Goal: Task Accomplishment & Management: Complete application form

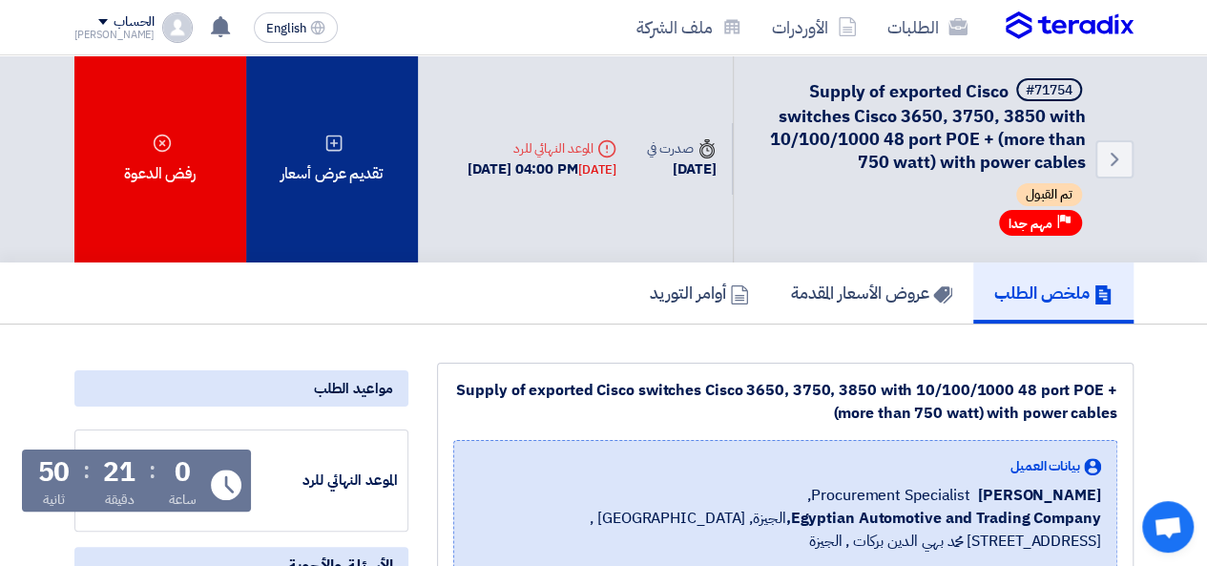
click at [376, 166] on div "تقديم عرض أسعار" at bounding box center [332, 158] width 172 height 207
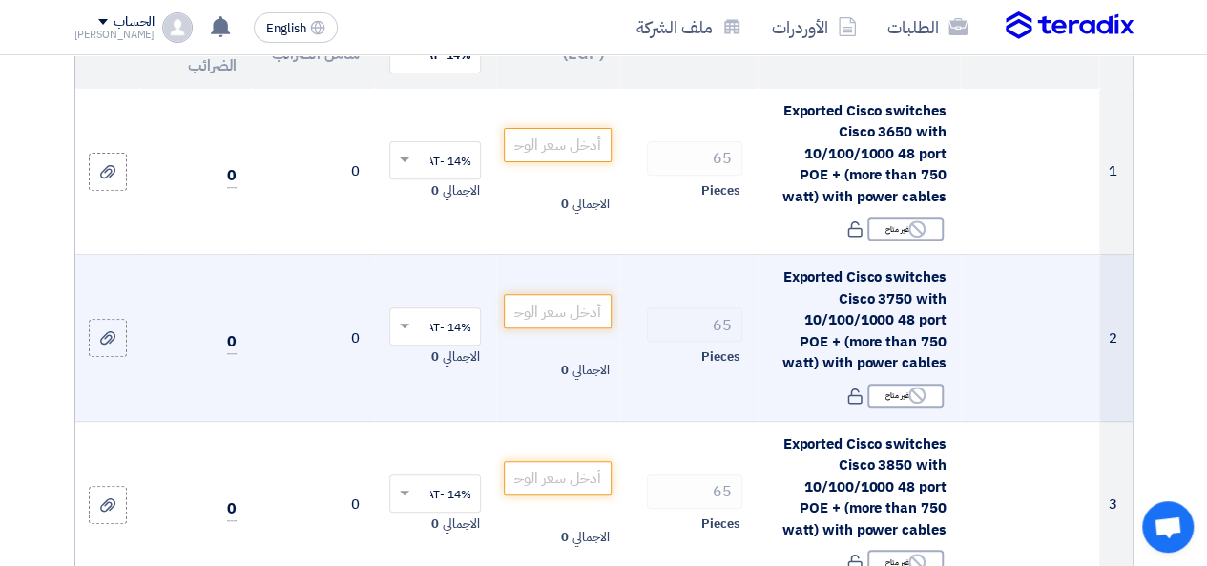
scroll to position [286, 0]
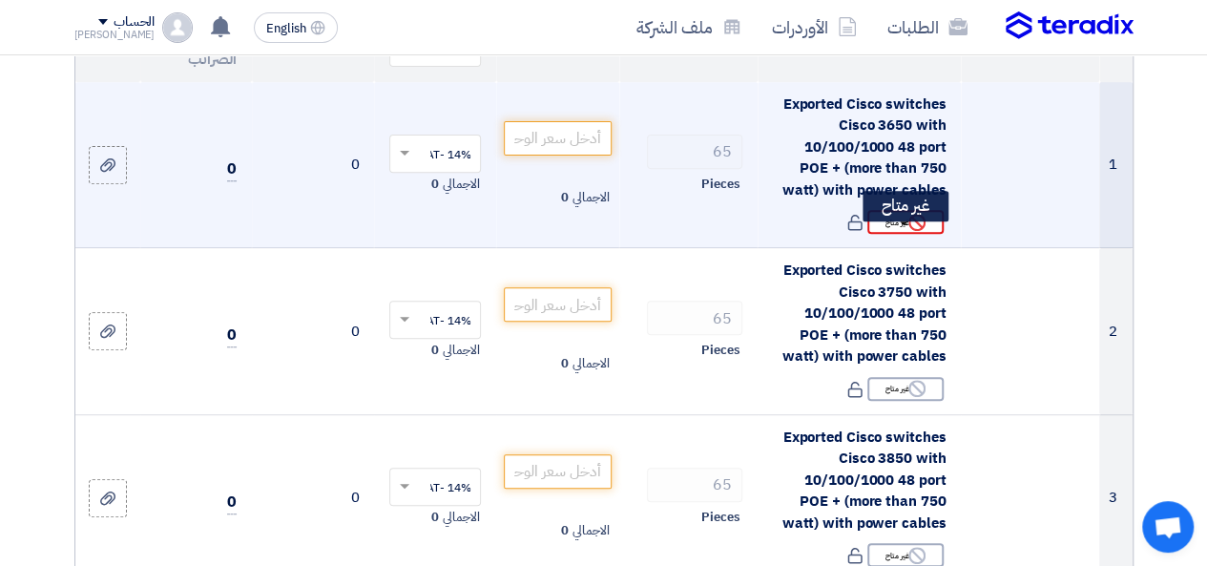
click at [910, 231] on use at bounding box center [916, 222] width 17 height 17
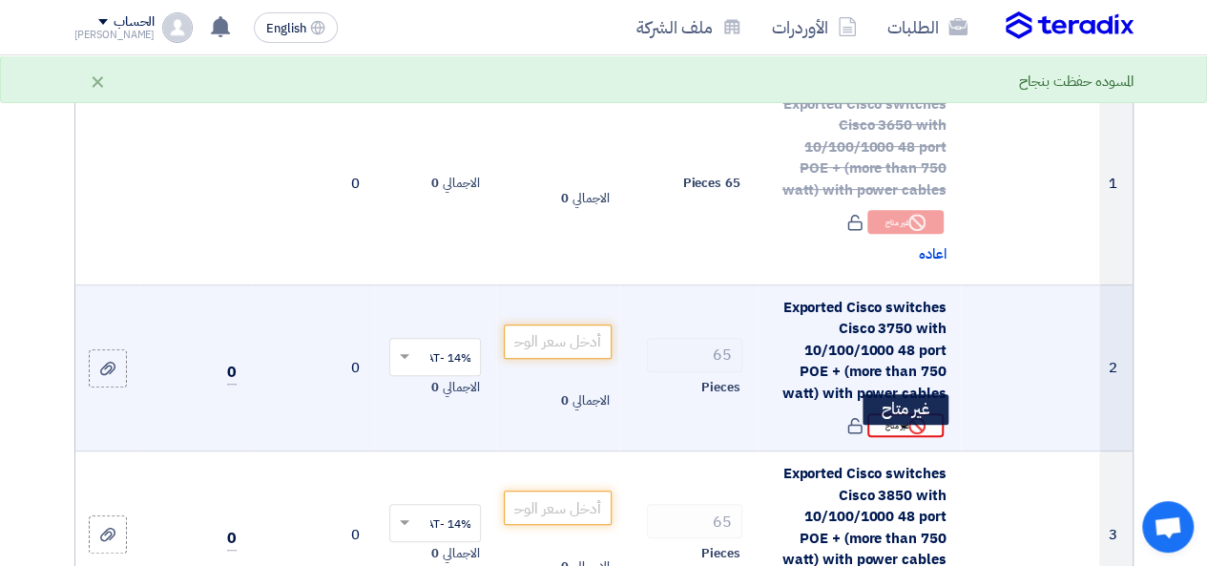
click at [916, 434] on icon "Reject" at bounding box center [916, 425] width 17 height 17
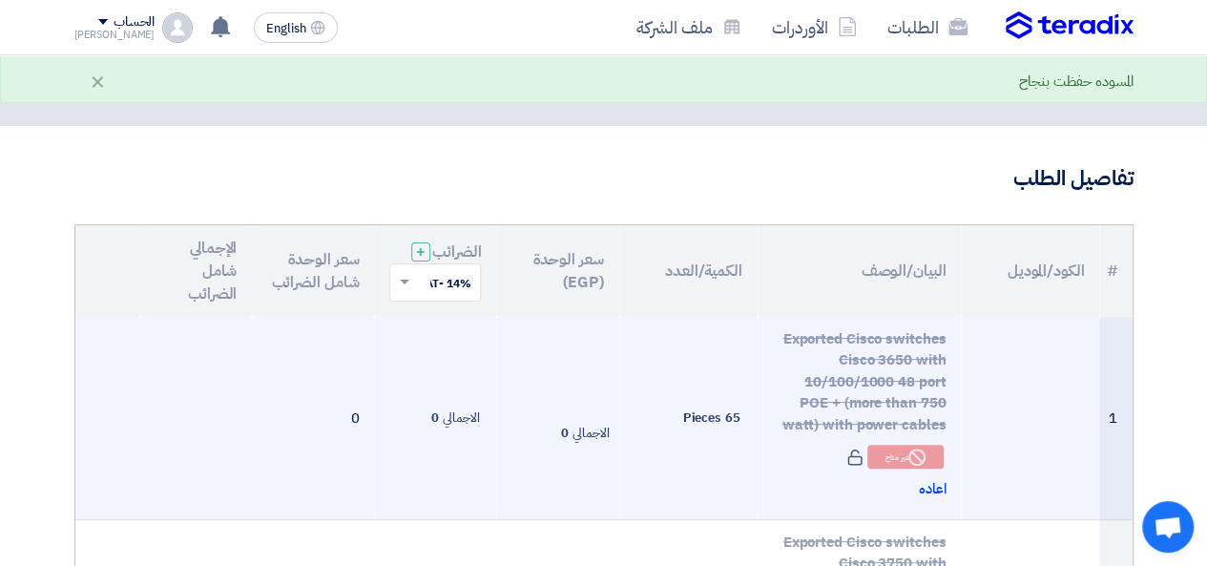
scroll to position [95, 0]
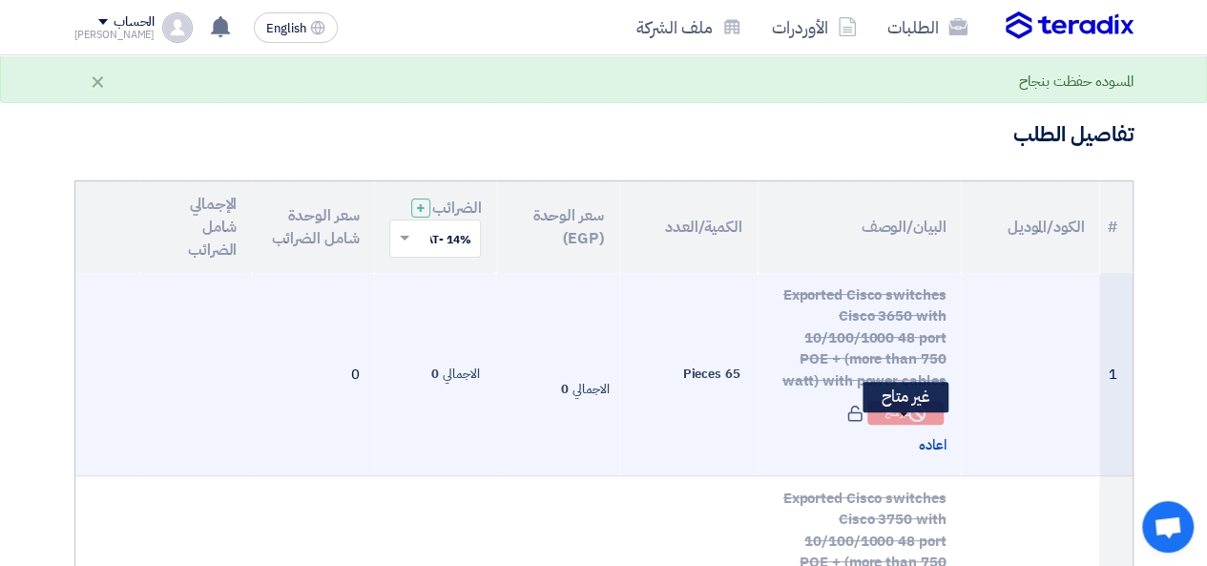
click at [903, 419] on div "Reject غير متاح" at bounding box center [905, 413] width 76 height 24
click at [932, 453] on span "اعاده" at bounding box center [933, 445] width 28 height 22
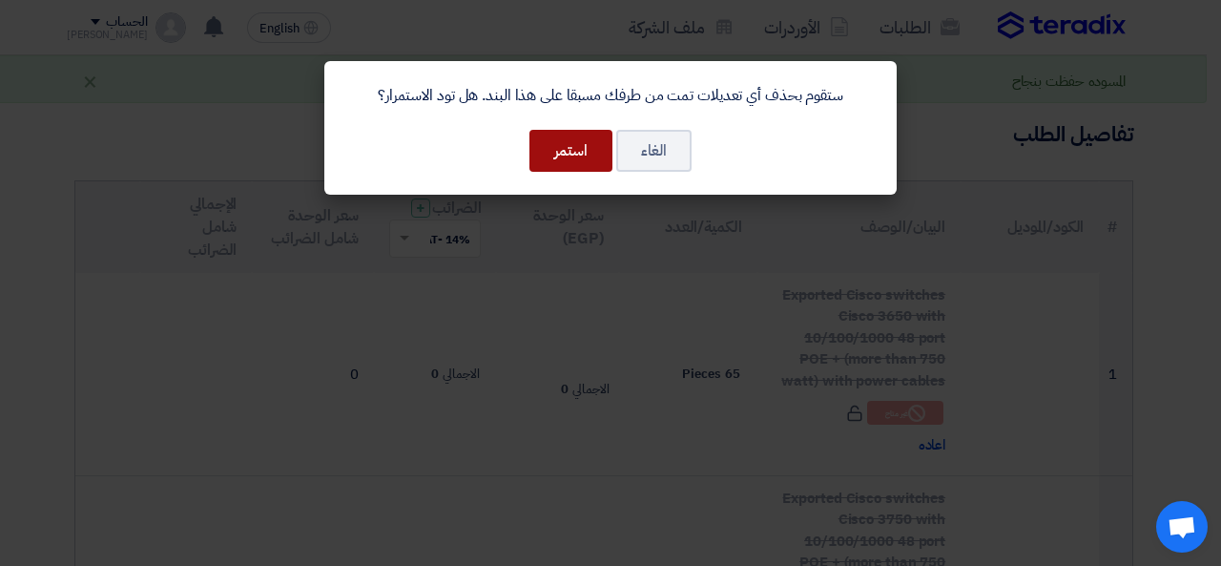
click at [578, 159] on button "استمر" at bounding box center [571, 151] width 83 height 42
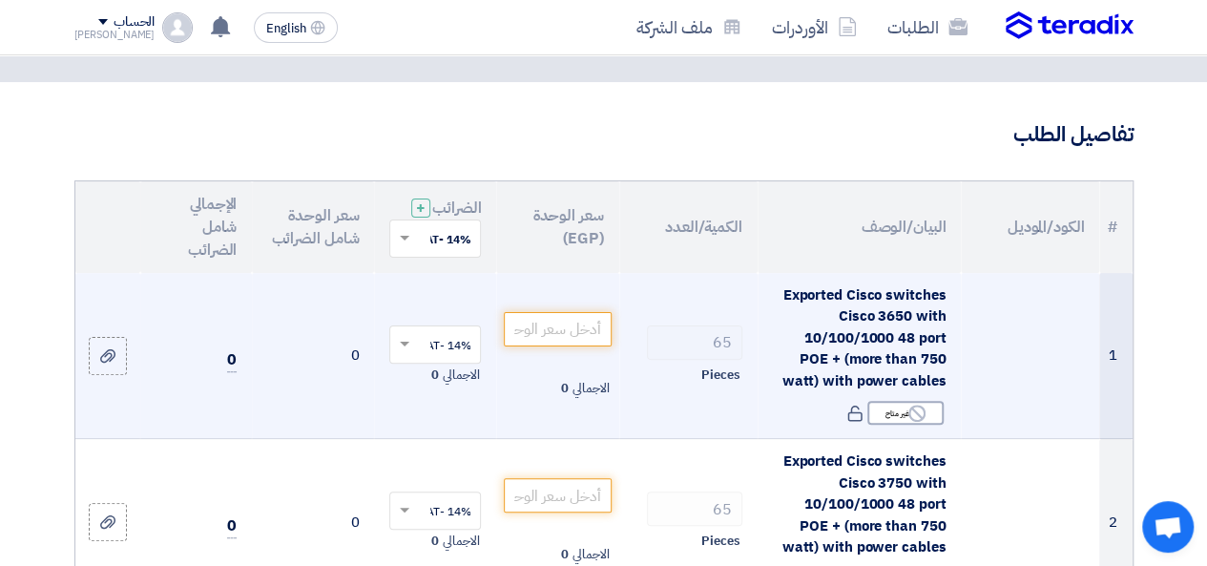
scroll to position [191, 0]
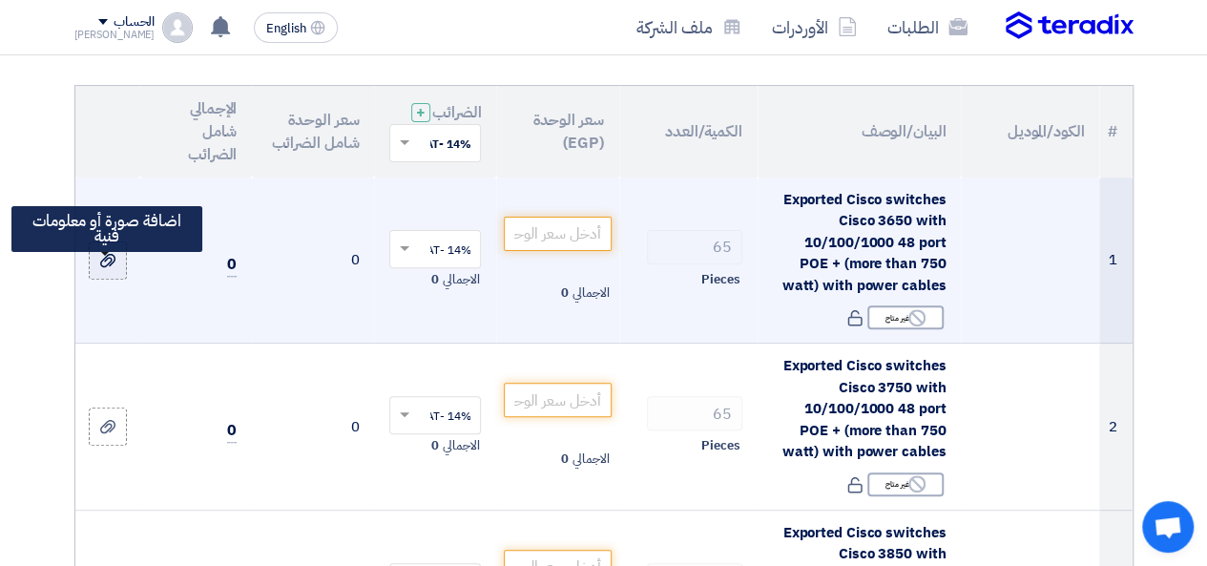
click at [107, 280] on label at bounding box center [108, 260] width 38 height 38
click at [0, 0] on input "file" at bounding box center [0, 0] width 0 height 0
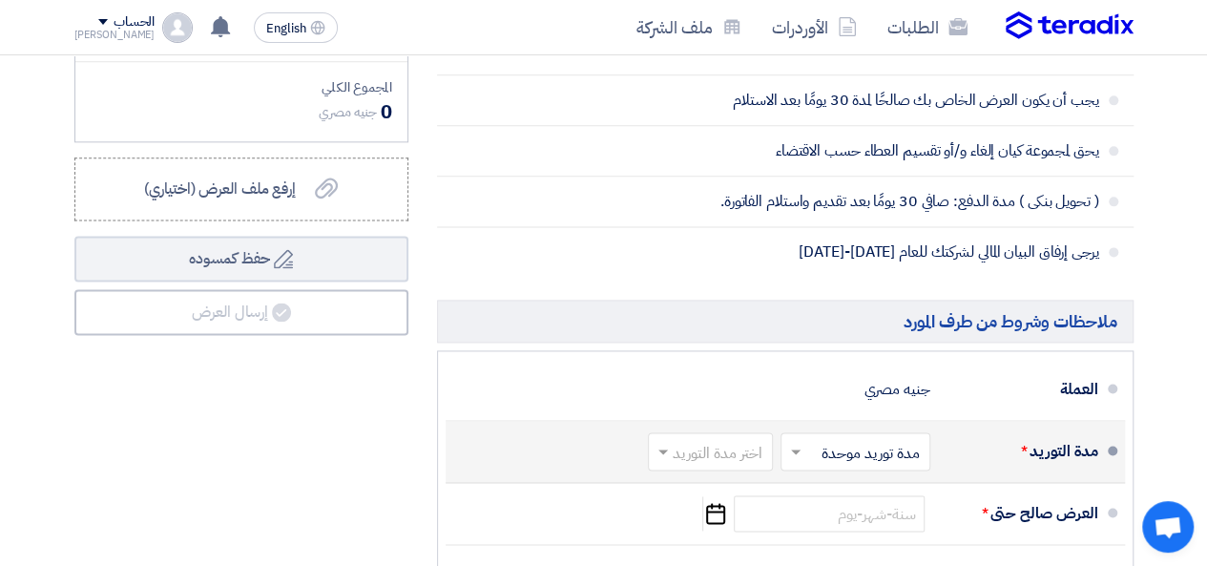
scroll to position [1145, 0]
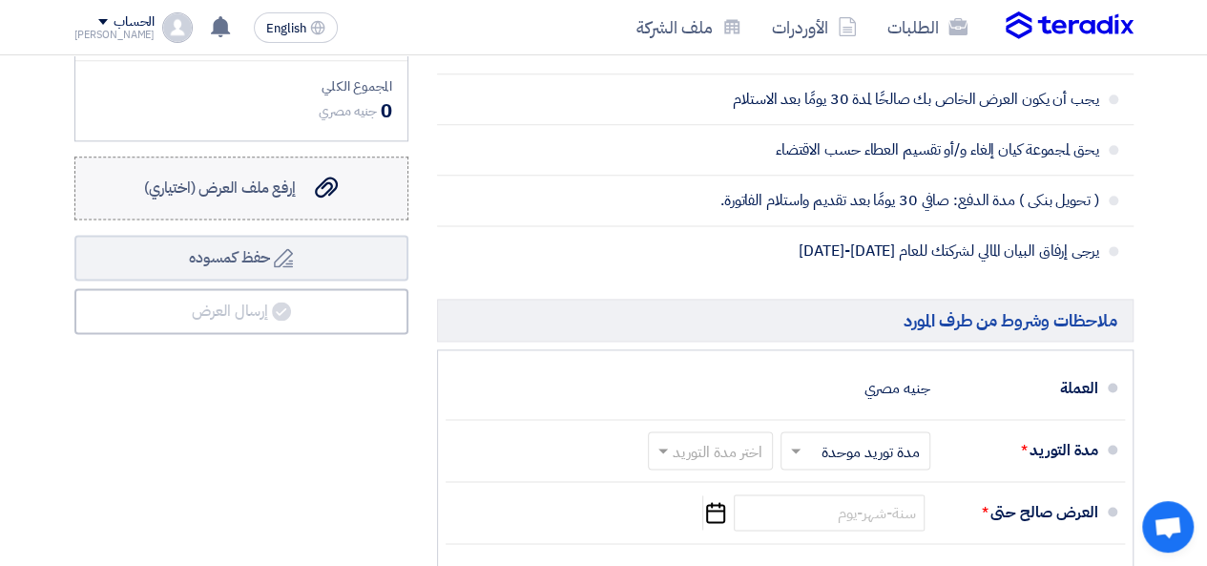
click at [313, 199] on div "إرفع ملف العرض (اختياري) إرفع ملف العرض (اختياري)" at bounding box center [241, 188] width 194 height 23
click at [0, 0] on input "إرفع ملف العرض (اختياري) إرفع ملف العرض (اختياري)" at bounding box center [0, 0] width 0 height 0
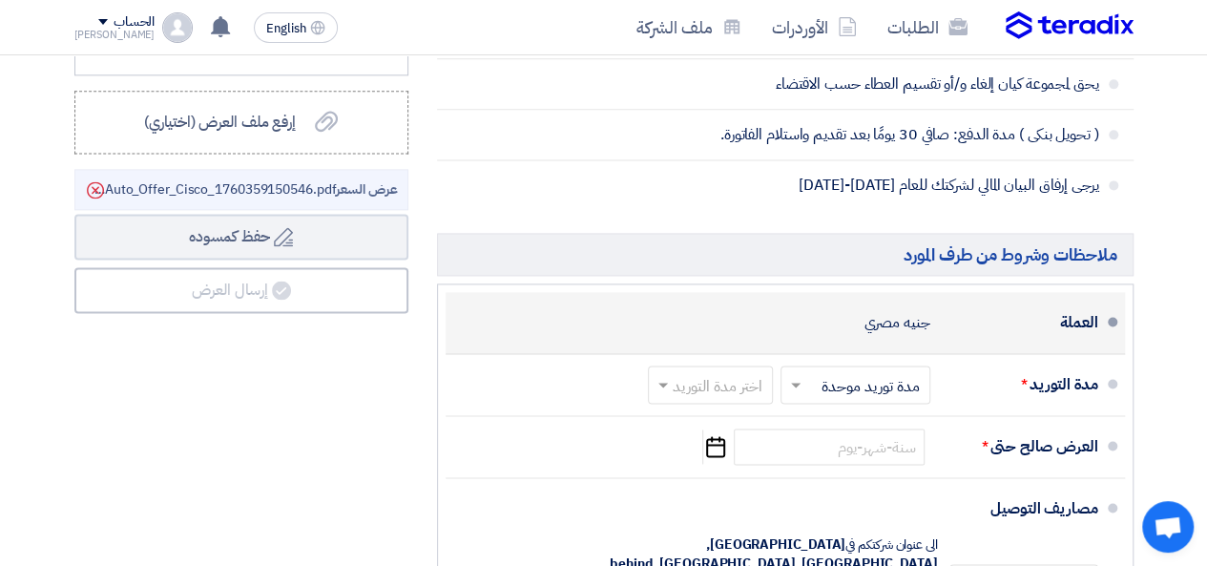
scroll to position [1240, 0]
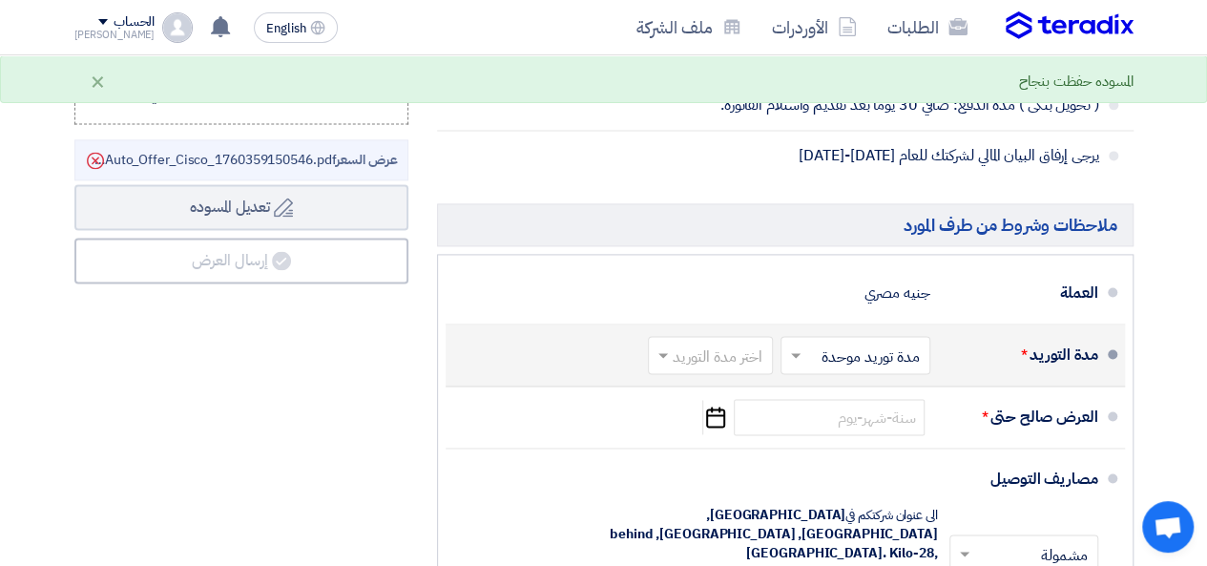
click at [868, 360] on input "text" at bounding box center [851, 357] width 140 height 28
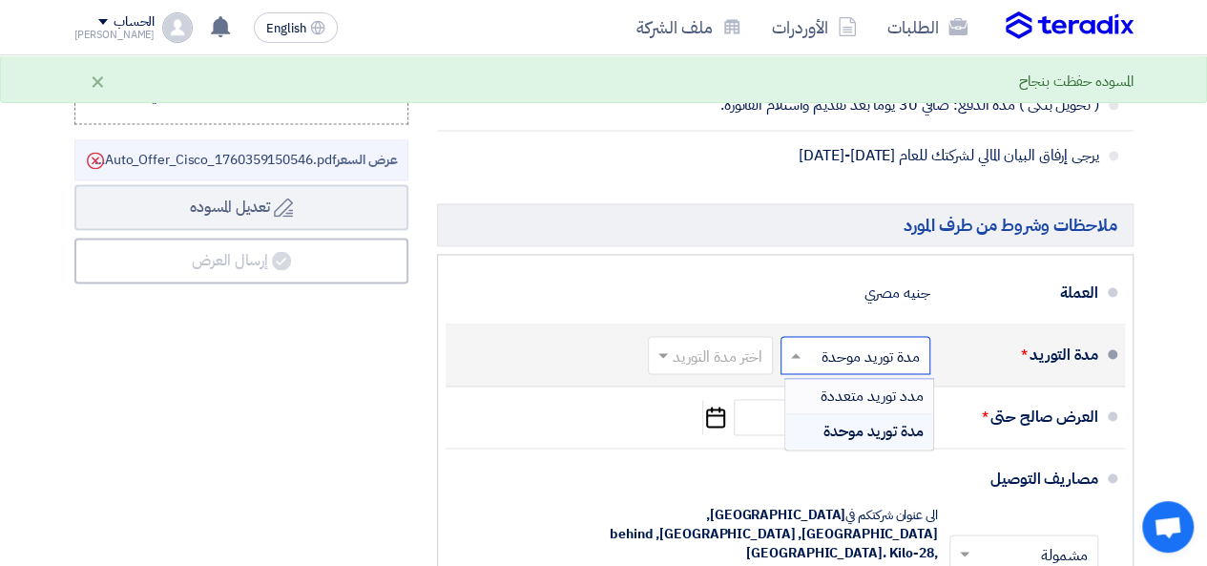
click at [688, 365] on input "text" at bounding box center [706, 357] width 115 height 28
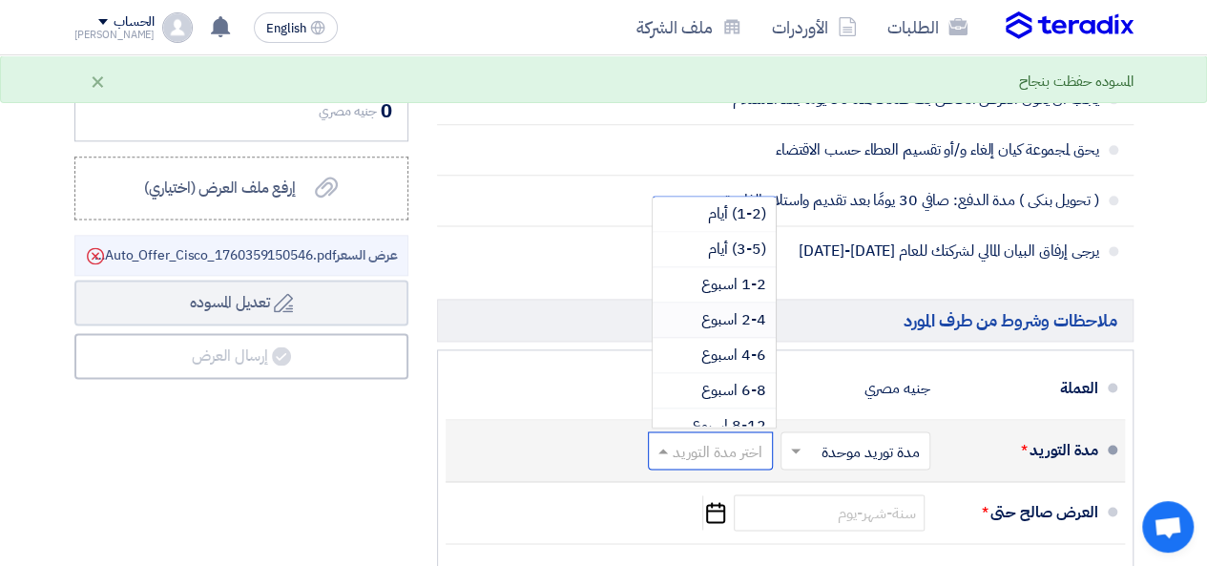
scroll to position [95, 0]
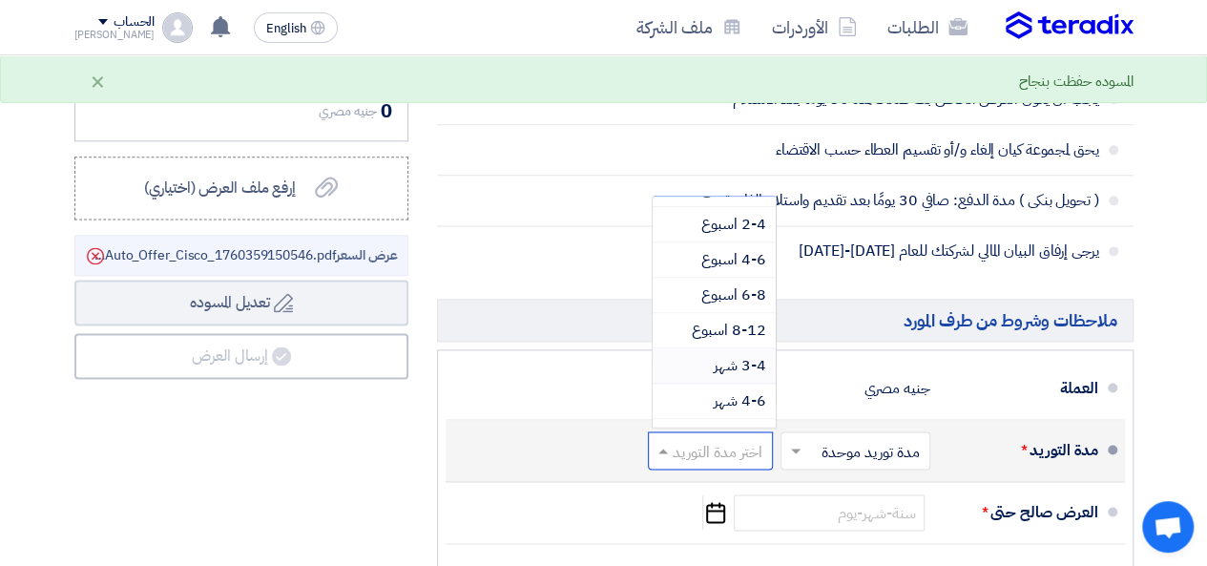
click at [734, 371] on span "3-4 شهر" at bounding box center [740, 365] width 52 height 23
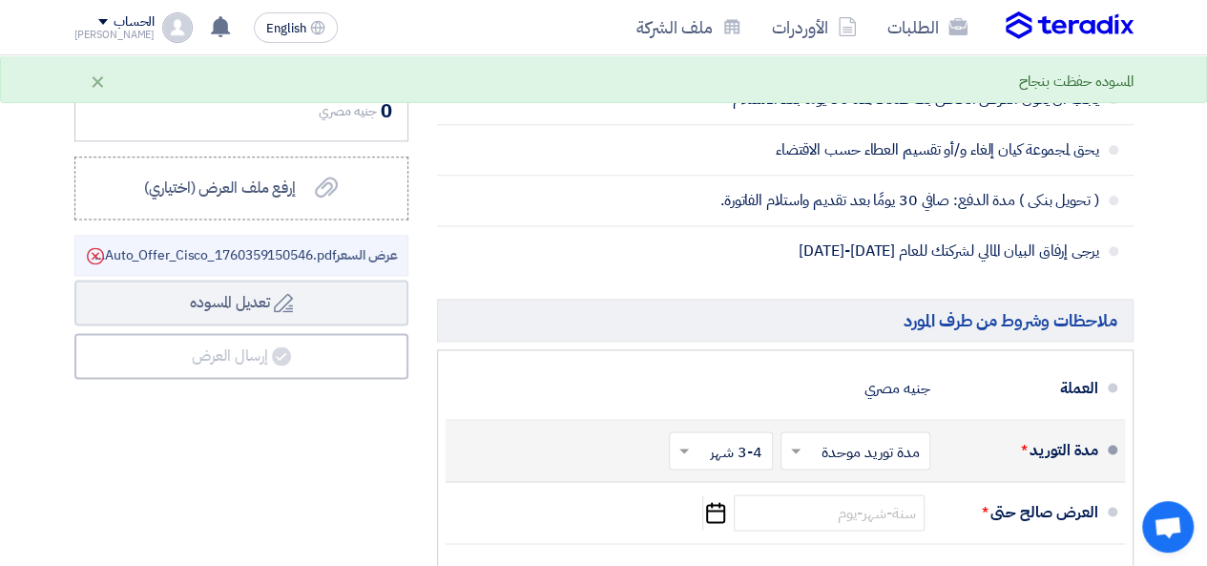
scroll to position [1240, 0]
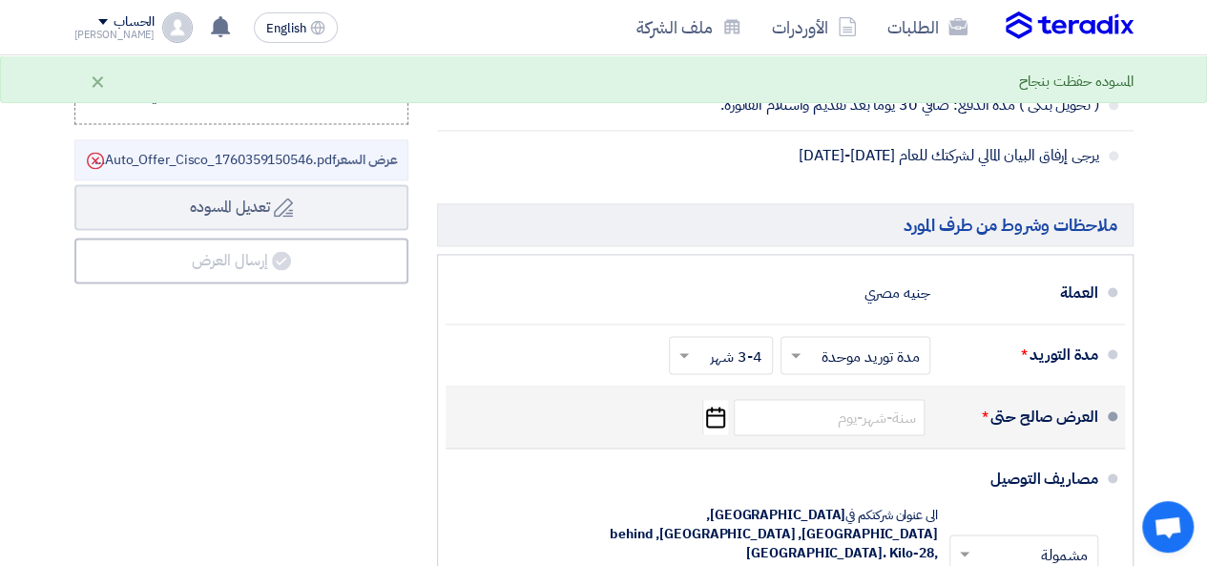
click at [709, 421] on icon "Pick a date" at bounding box center [715, 417] width 26 height 34
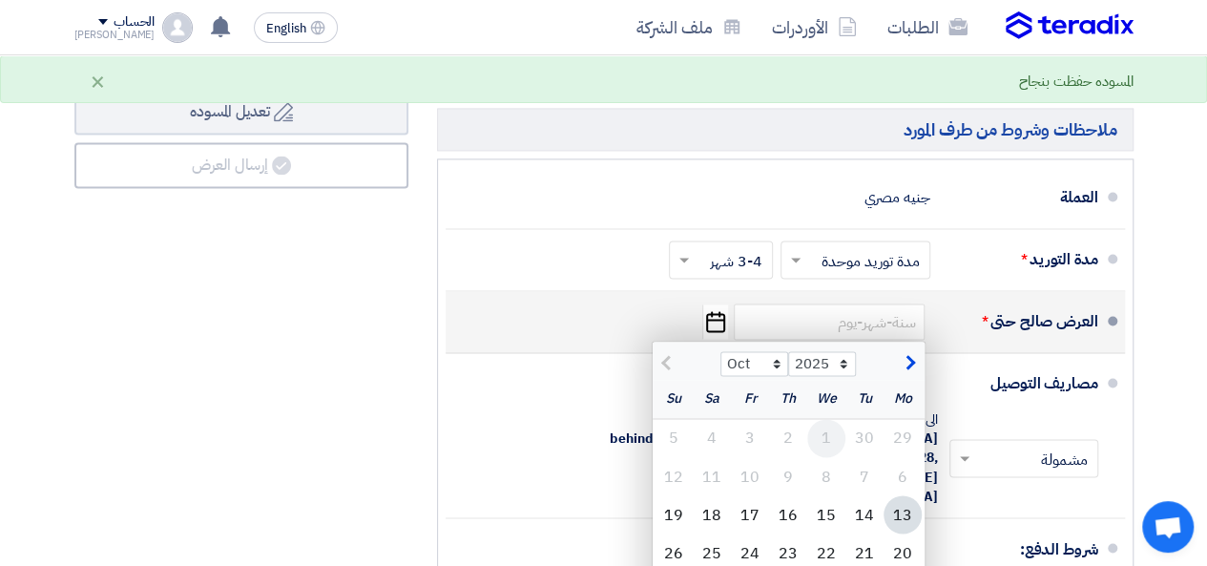
scroll to position [1717, 0]
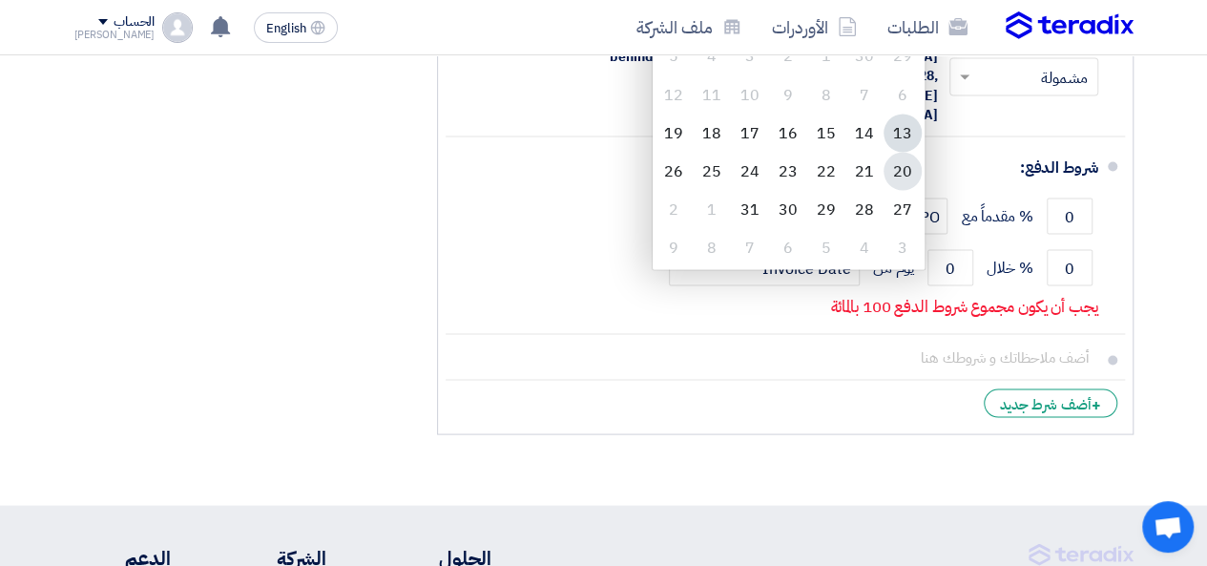
click at [903, 186] on div "20" at bounding box center [903, 171] width 38 height 38
type input "10/20/2025"
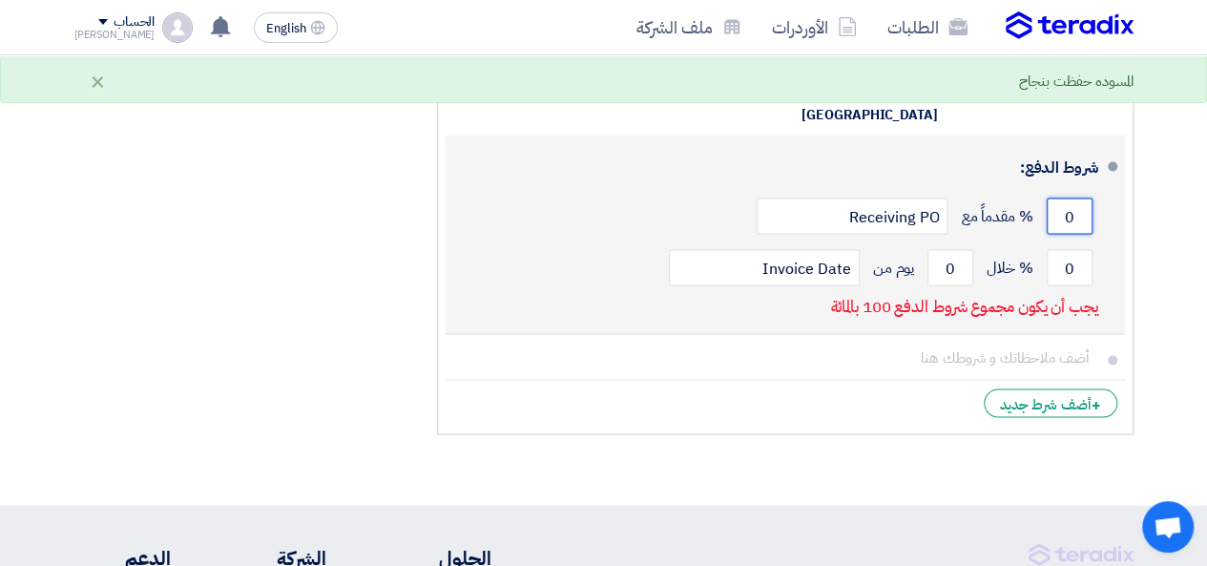
drag, startPoint x: 1071, startPoint y: 195, endPoint x: 979, endPoint y: 198, distance: 91.6
click at [979, 198] on div "0 % مقدماً مع Receiving PO" at bounding box center [779, 216] width 637 height 52
type input "50"
drag, startPoint x: 1089, startPoint y: 240, endPoint x: 1022, endPoint y: 240, distance: 66.8
click at [1022, 241] on div "0 % خلال 0 يوم من Invoice Date" at bounding box center [779, 267] width 637 height 52
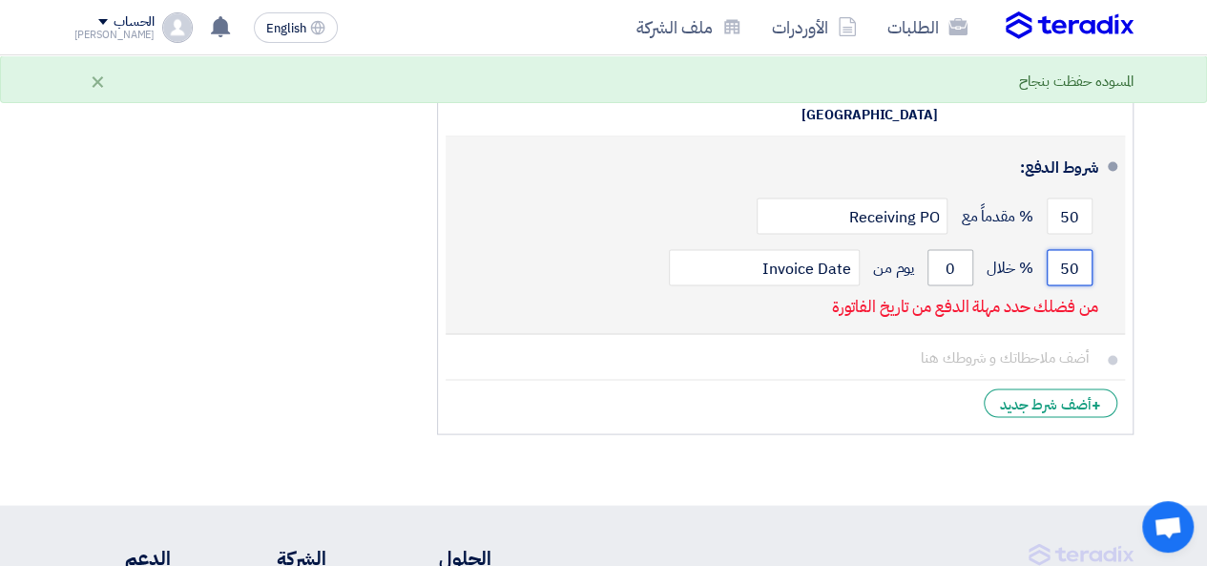
type input "50"
drag, startPoint x: 962, startPoint y: 240, endPoint x: 918, endPoint y: 240, distance: 43.9
click at [918, 241] on div "50 % خلال 0 يوم من Invoice Date" at bounding box center [779, 267] width 637 height 52
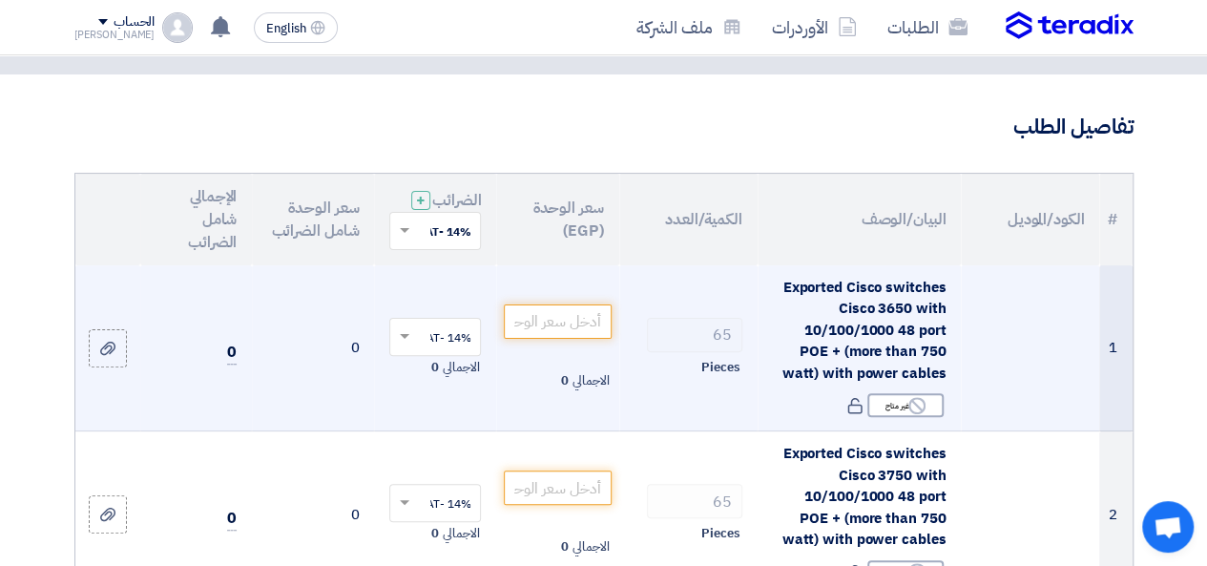
scroll to position [95, 0]
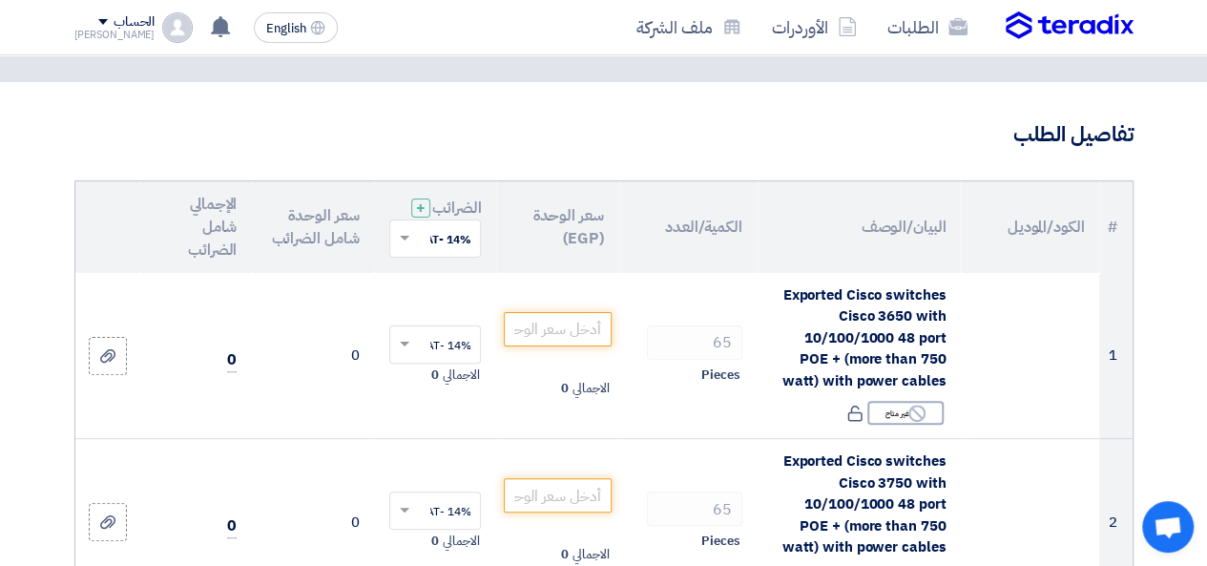
type input "1"
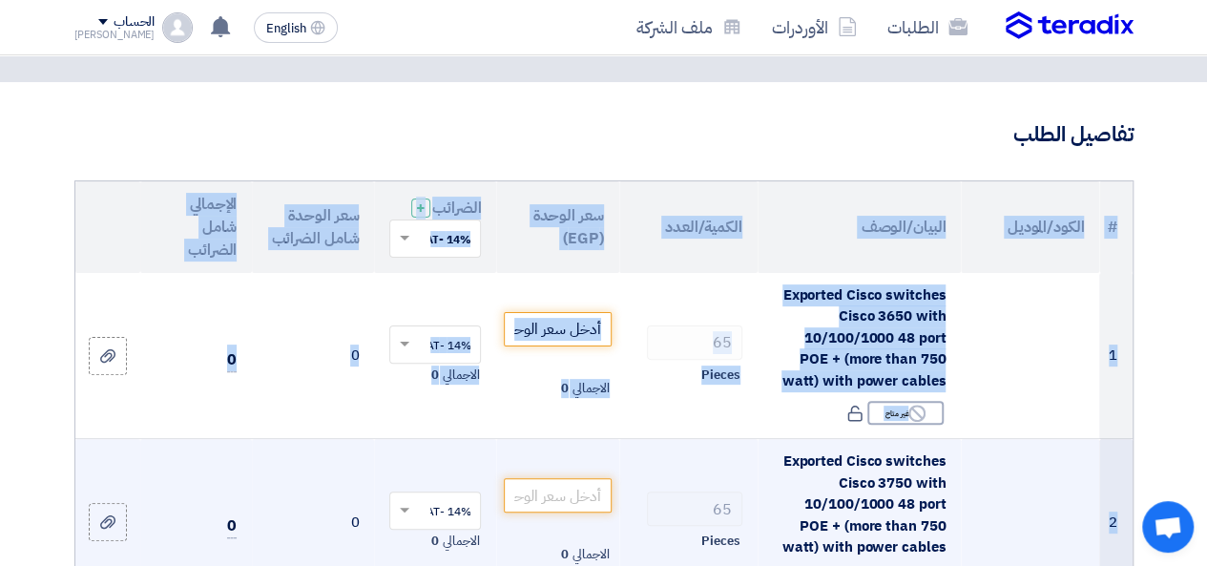
drag, startPoint x: 298, startPoint y: 164, endPoint x: 1011, endPoint y: 473, distance: 777.8
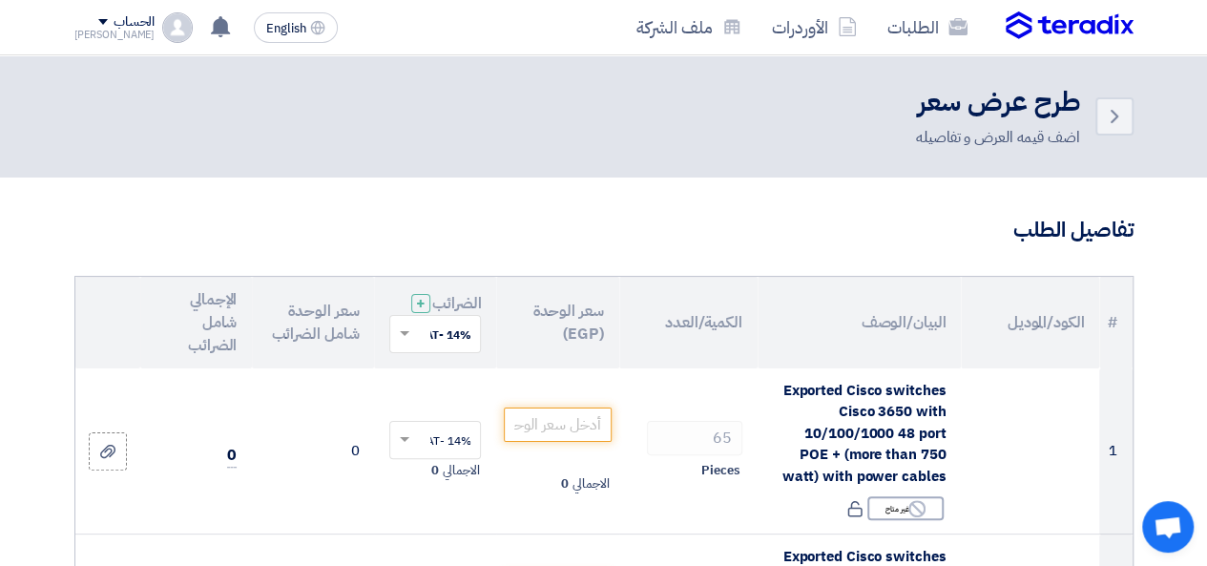
scroll to position [191, 0]
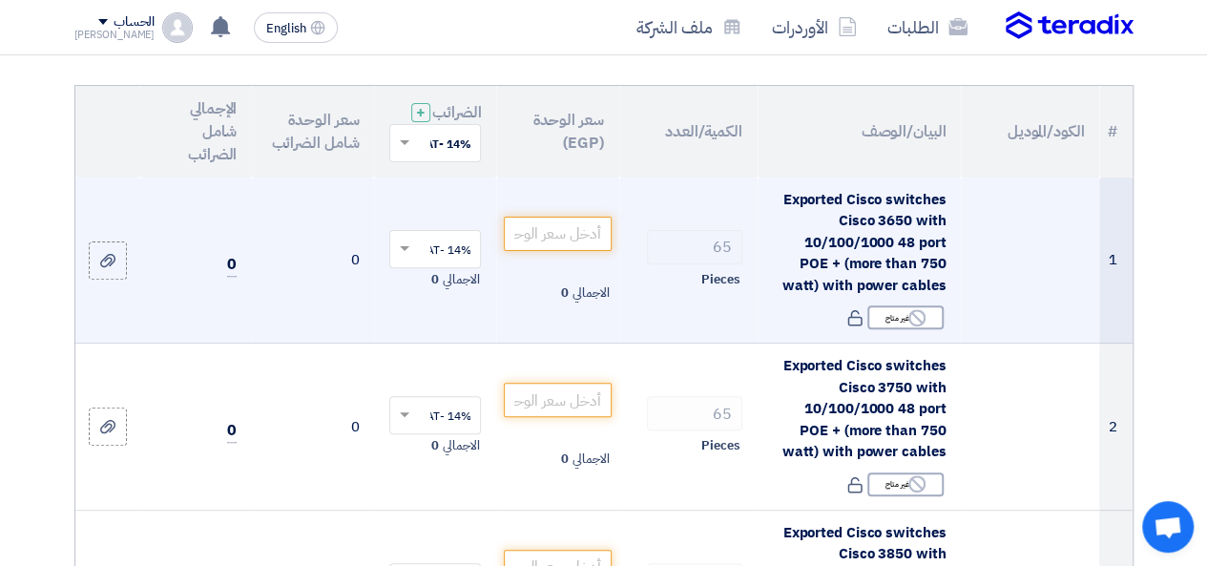
drag, startPoint x: 856, startPoint y: 330, endPoint x: 1065, endPoint y: 278, distance: 215.4
click at [1065, 278] on tr "1 Exported Cisco switches Cisco 3650 with 10/100/1000 48 port POE + (more than …" at bounding box center [603, 260] width 1057 height 166
click at [1065, 278] on td at bounding box center [1030, 260] width 138 height 166
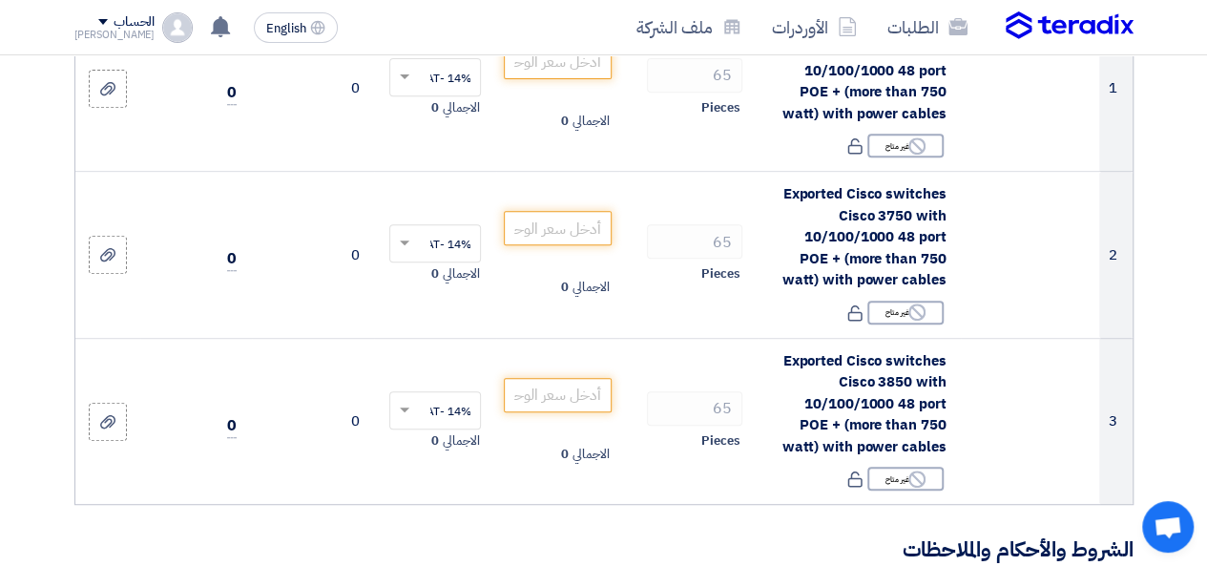
scroll to position [95, 0]
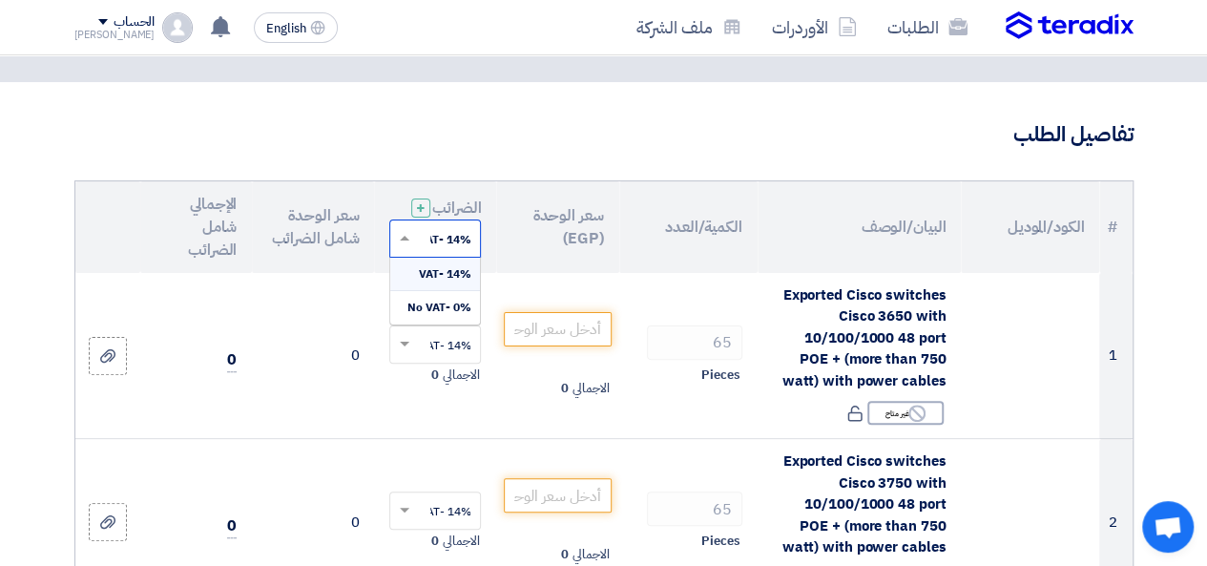
click at [405, 247] on span at bounding box center [402, 238] width 24 height 17
click at [435, 316] on span "0% -No VAT" at bounding box center [438, 307] width 64 height 17
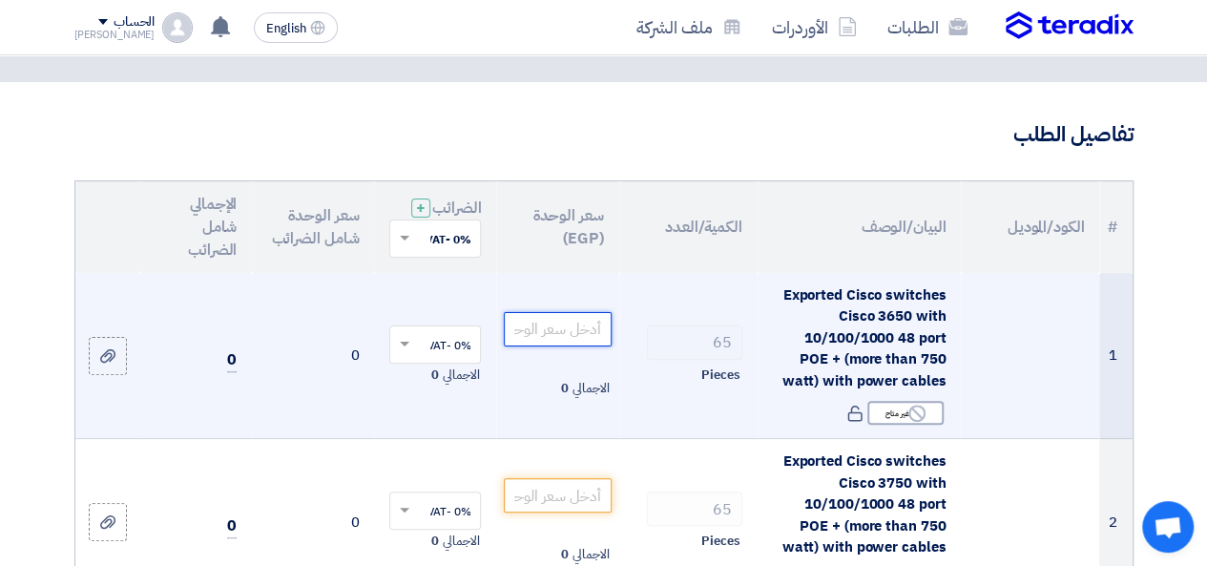
click at [545, 339] on input "number" at bounding box center [557, 329] width 107 height 34
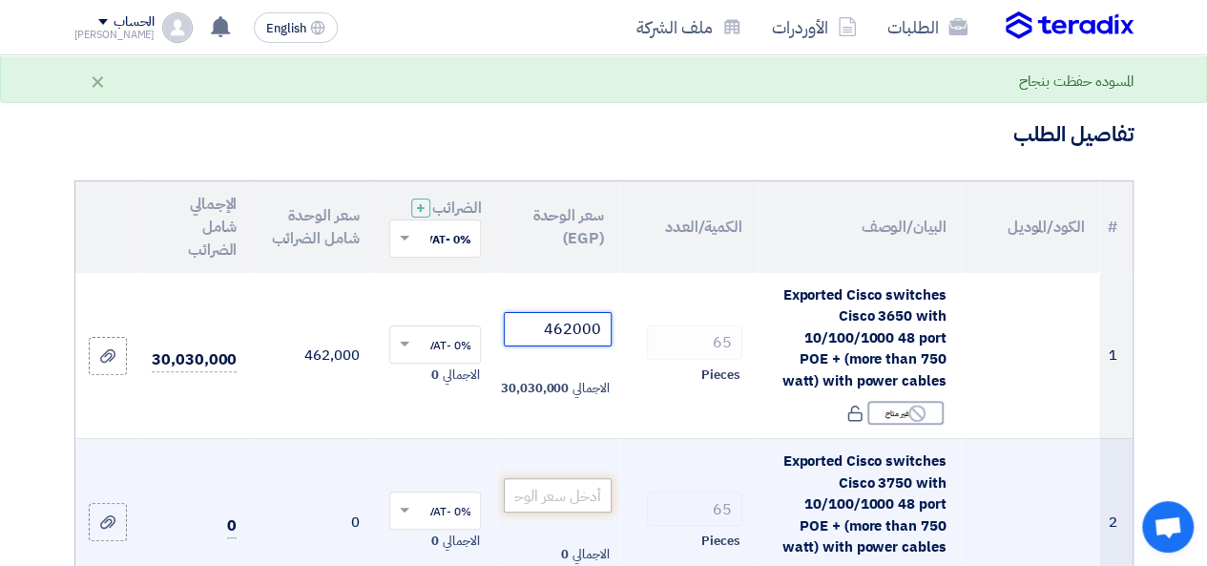
type input "462000"
click at [576, 510] on input "number" at bounding box center [557, 495] width 107 height 34
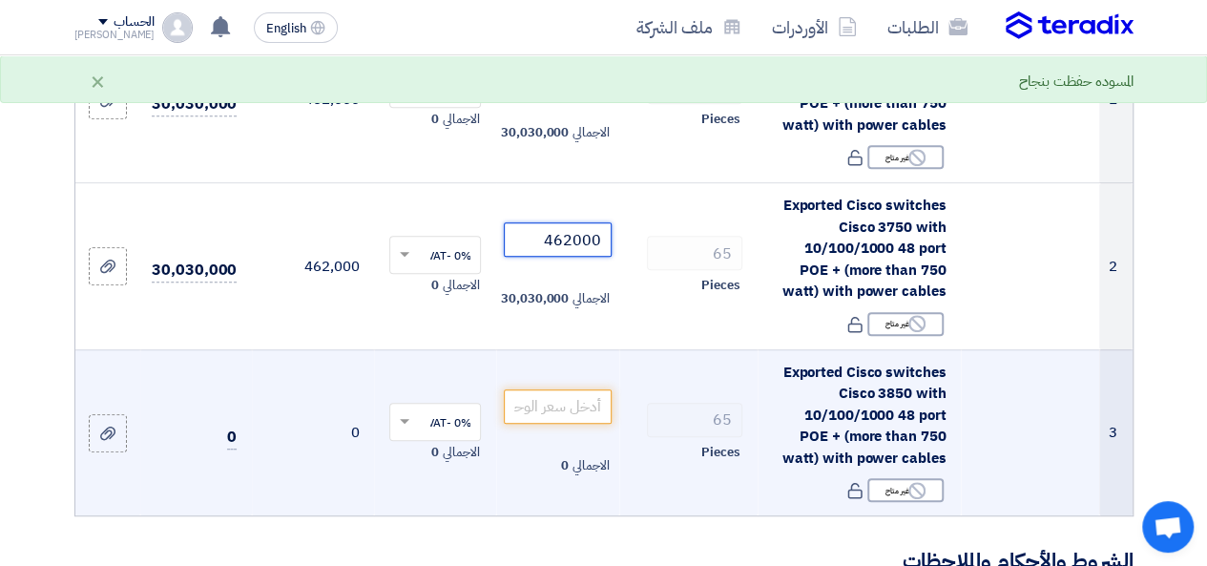
scroll to position [382, 0]
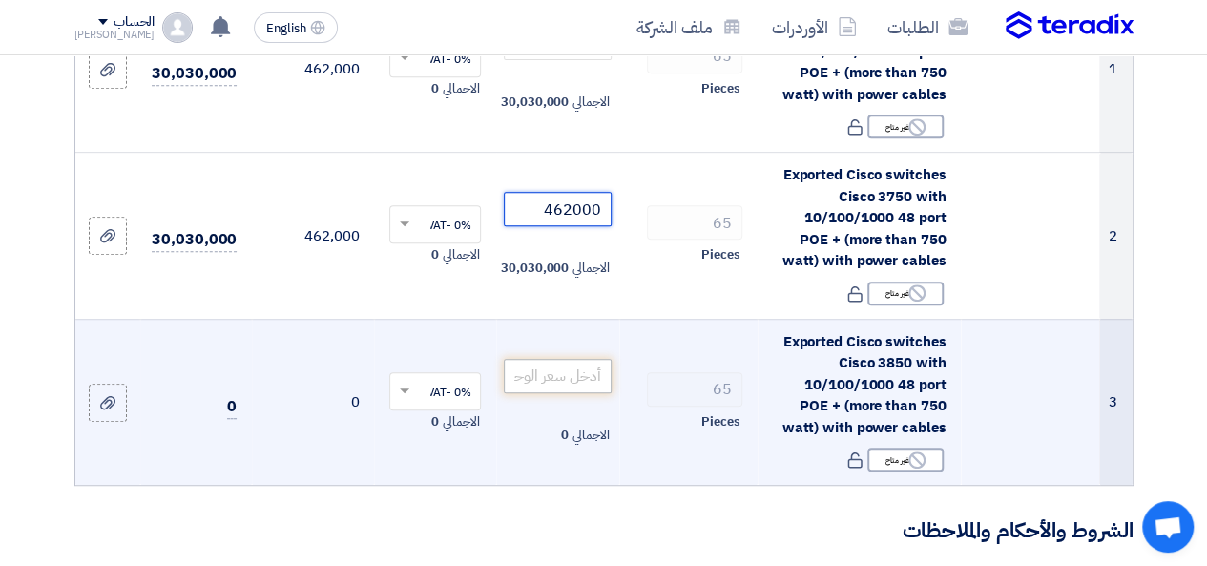
type input "462000"
click at [583, 382] on input "number" at bounding box center [557, 376] width 107 height 34
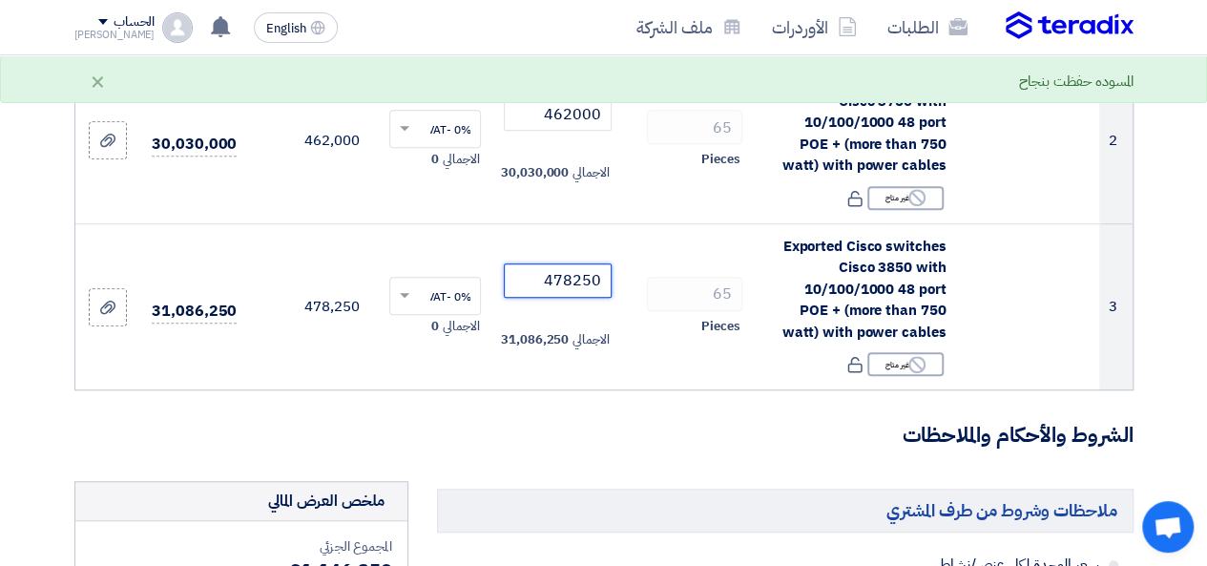
scroll to position [763, 0]
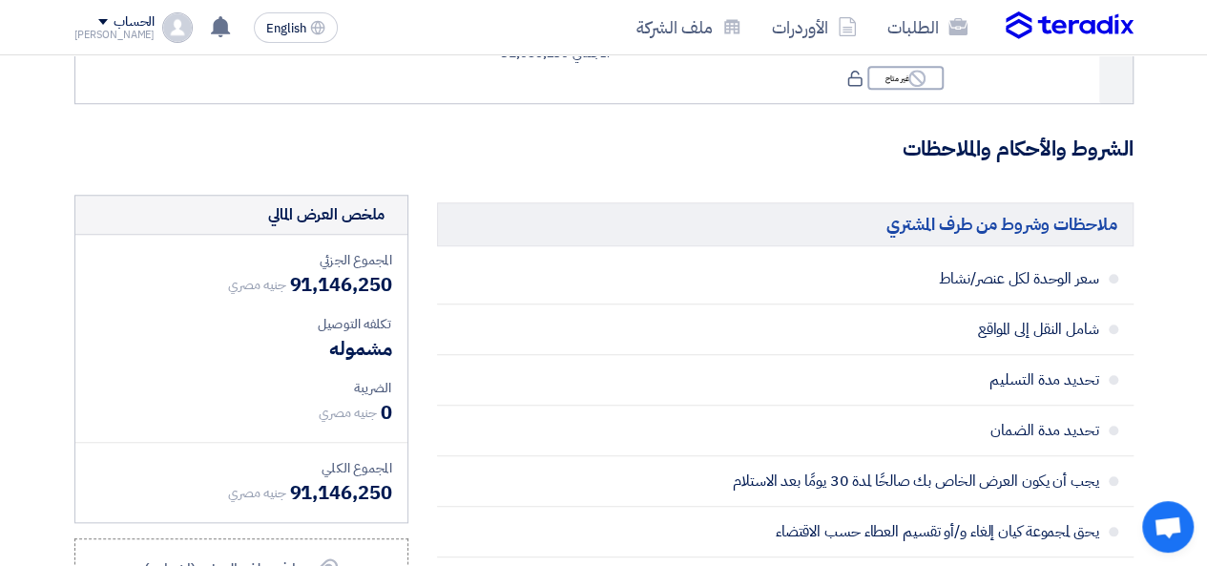
type input "478250"
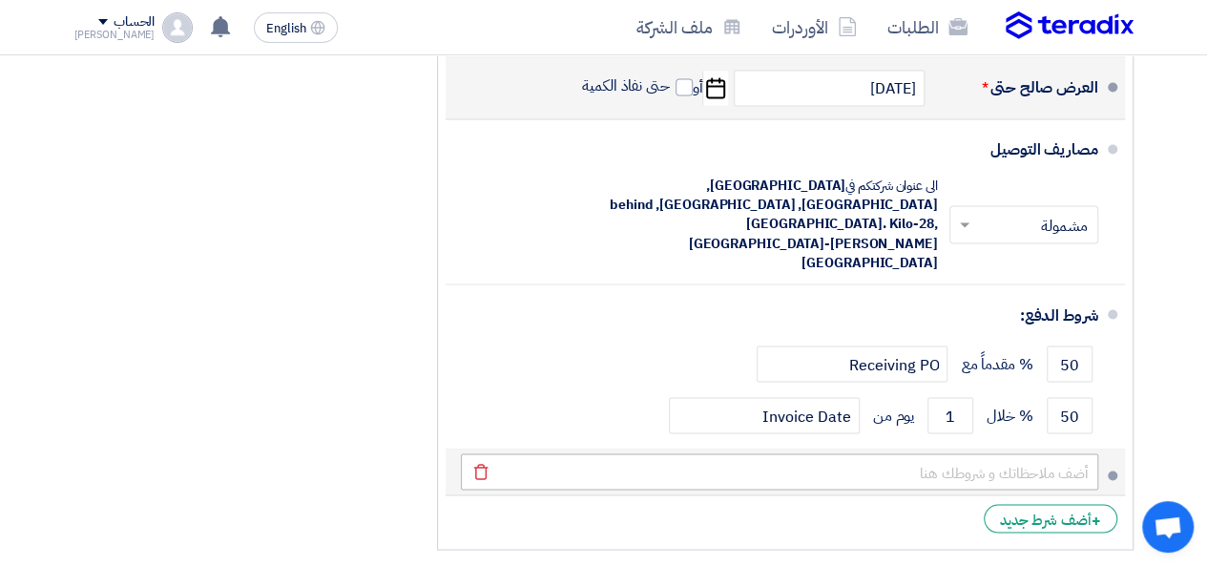
scroll to position [1622, 0]
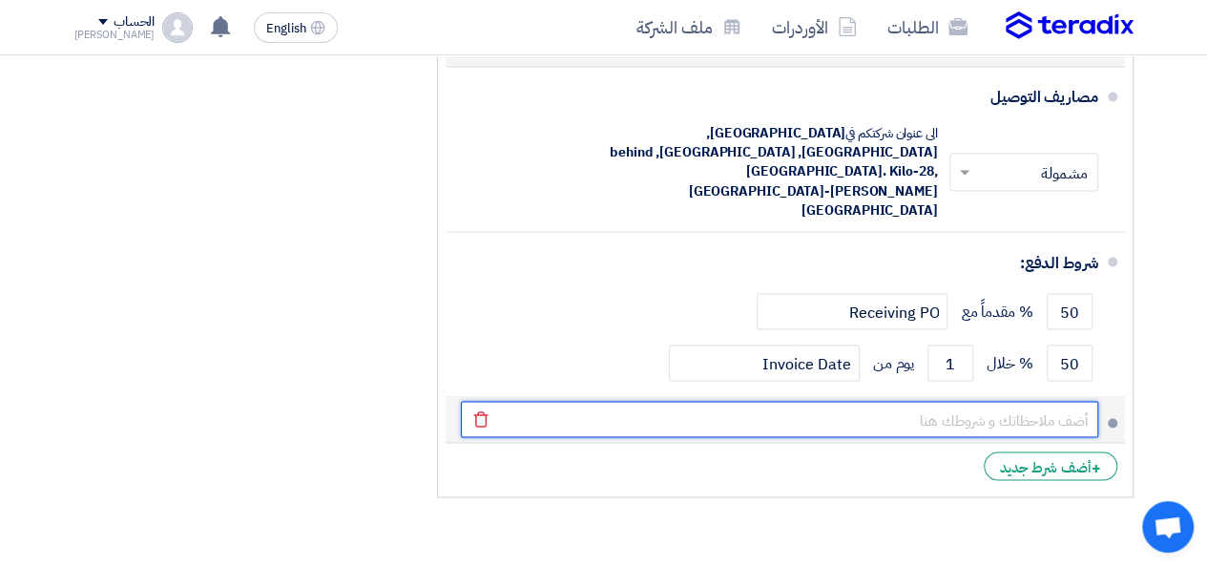
click at [672, 401] on input "text" at bounding box center [779, 419] width 637 height 36
type input "المواصفات المطلوبة انتهت وانتهاء التصنيع و المواصفات المتاحة بالعرض الحالي هذا …"
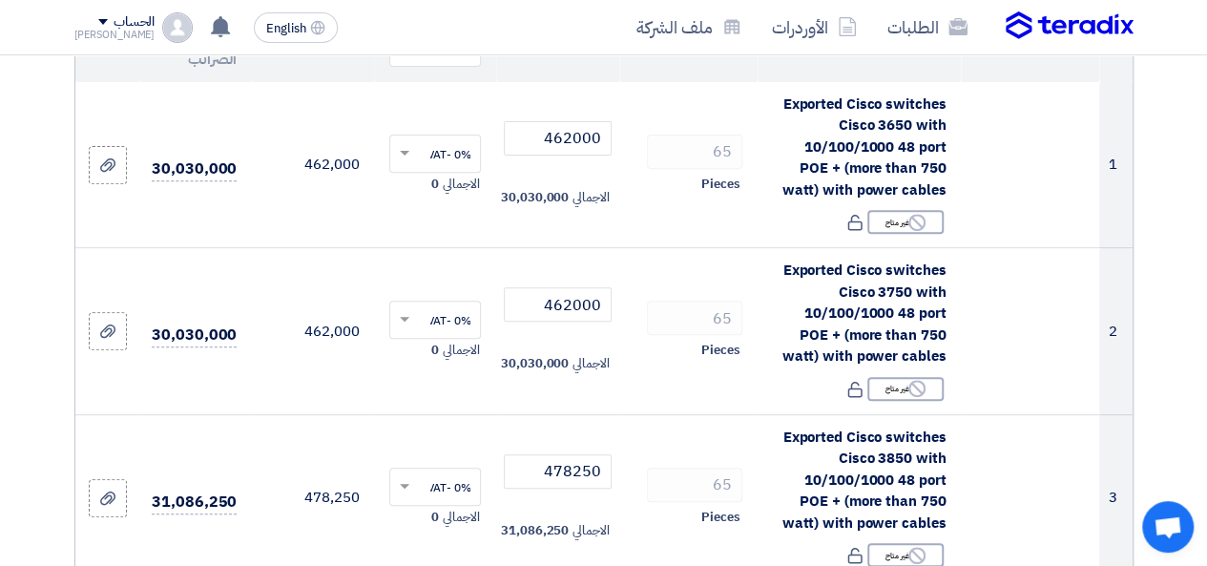
scroll to position [0, 0]
